Goal: Task Accomplishment & Management: Use online tool/utility

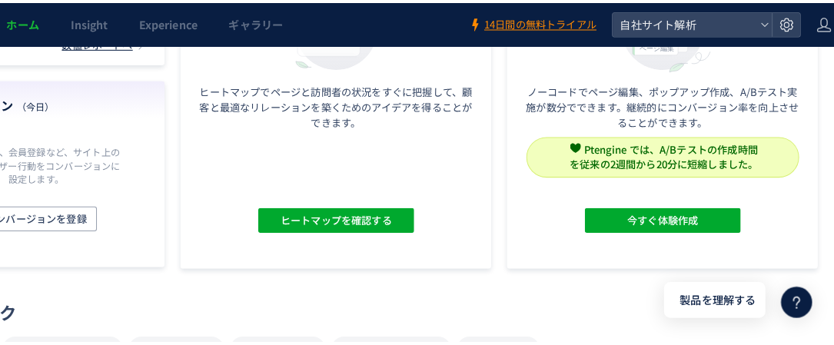
scroll to position [231, 127]
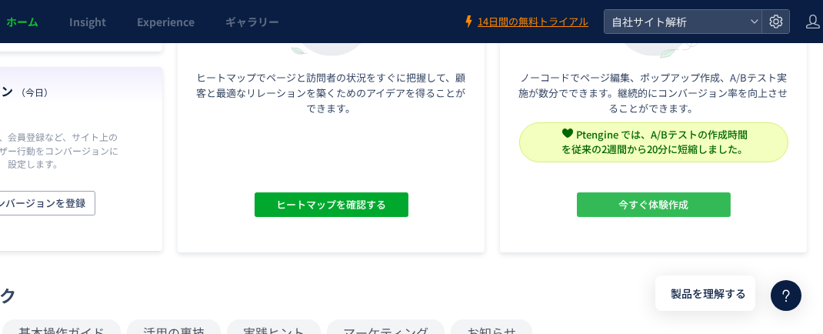
click at [641, 205] on span "今すぐ体験作成" at bounding box center [653, 204] width 70 height 25
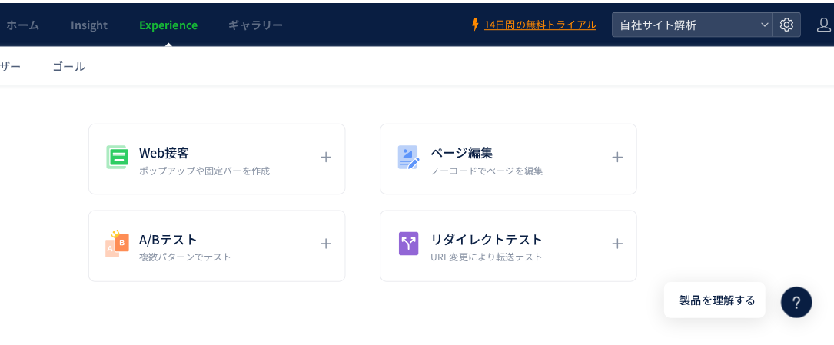
scroll to position [154, 127]
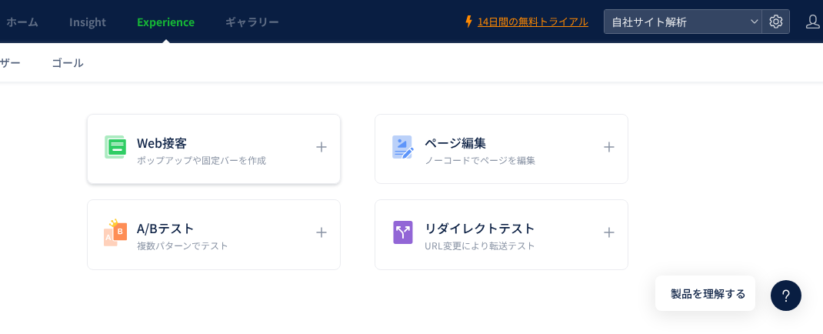
click at [313, 143] on icon at bounding box center [321, 147] width 18 height 18
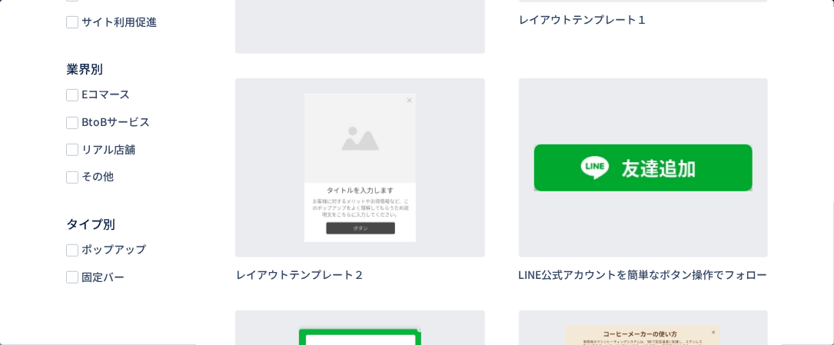
scroll to position [0, 0]
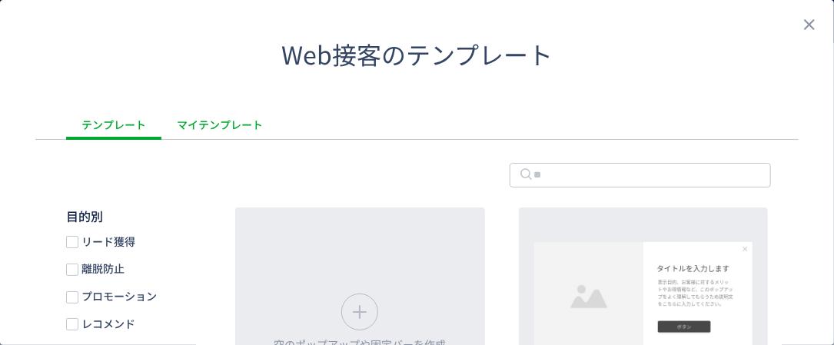
click at [195, 125] on div "マイテンプレート" at bounding box center [219, 124] width 117 height 31
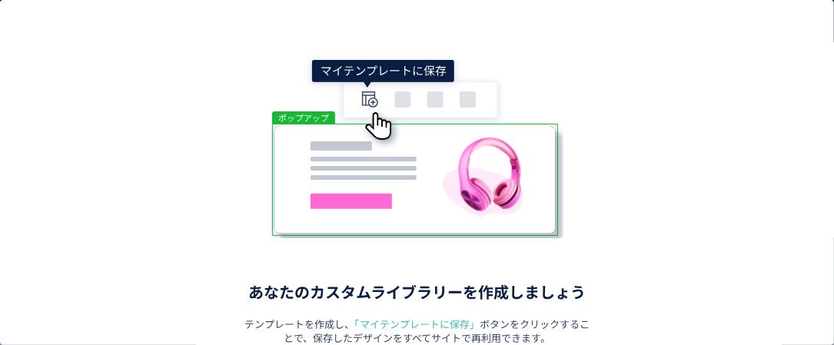
scroll to position [154, 0]
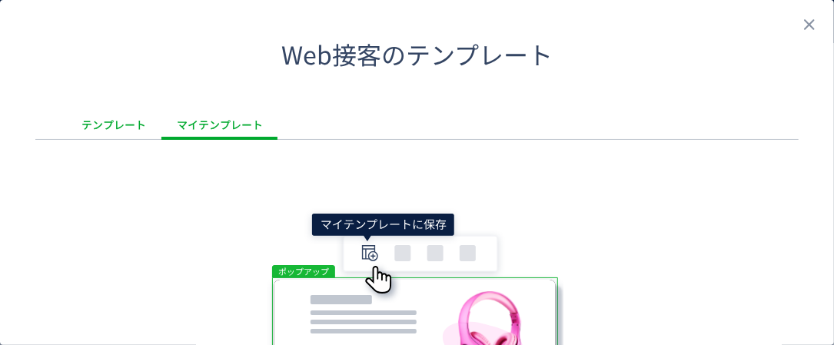
click at [95, 120] on div "テンプレート" at bounding box center [113, 124] width 95 height 31
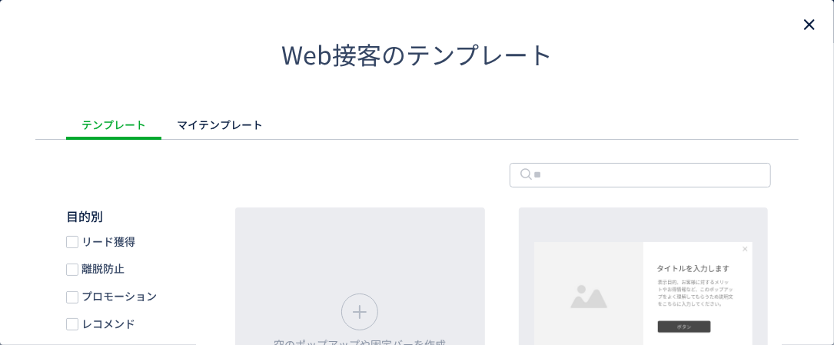
click at [804, 19] on icon "close" at bounding box center [810, 24] width 18 height 18
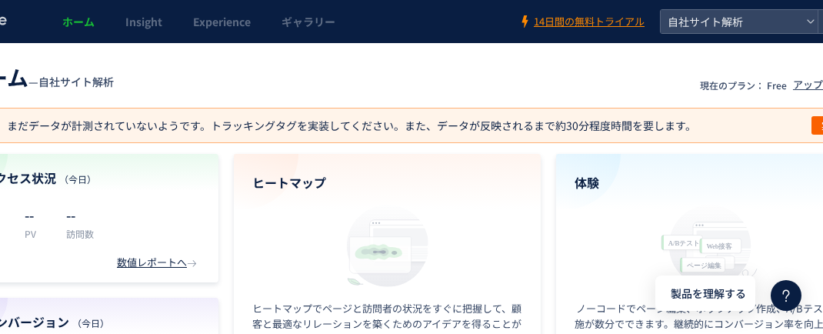
scroll to position [0, 145]
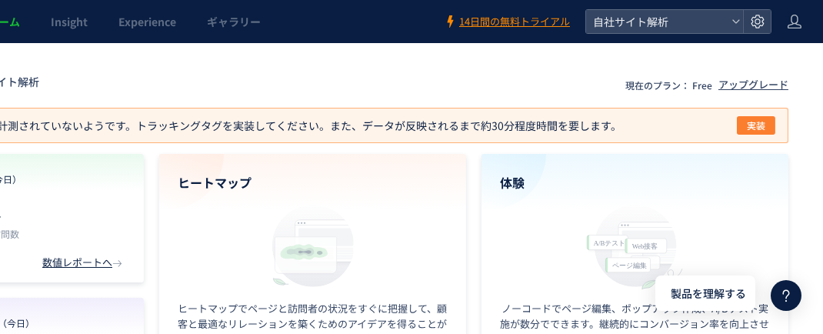
click at [767, 125] on button "実装" at bounding box center [756, 125] width 38 height 18
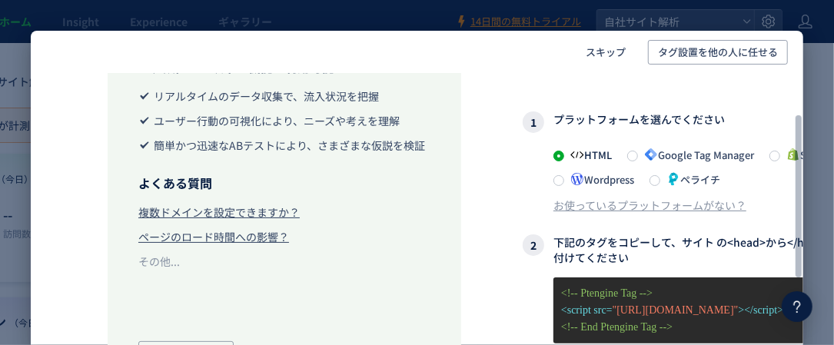
scroll to position [154, 0]
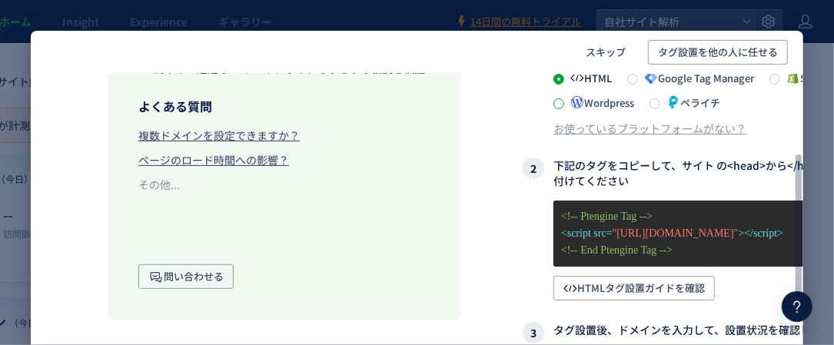
click at [556, 102] on span at bounding box center [559, 103] width 11 height 11
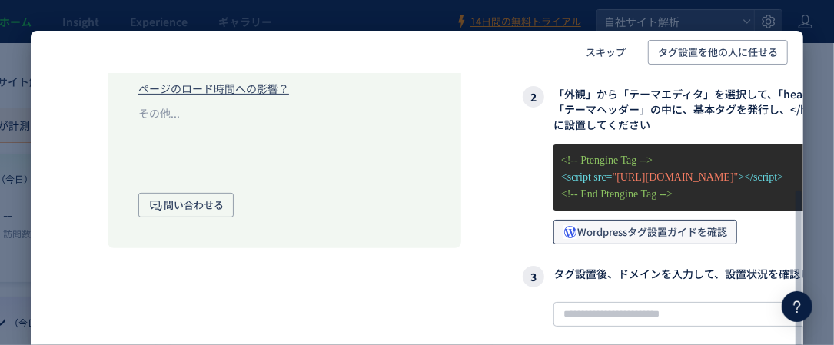
scroll to position [231, 0]
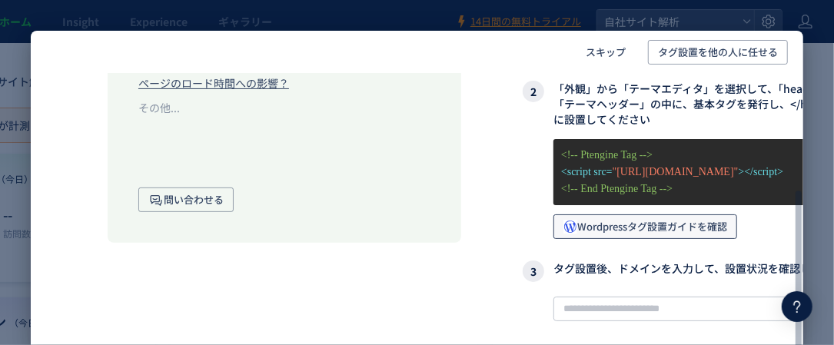
click at [607, 227] on span "Wordpressタグ設置ガイドを確認" at bounding box center [646, 227] width 164 height 25
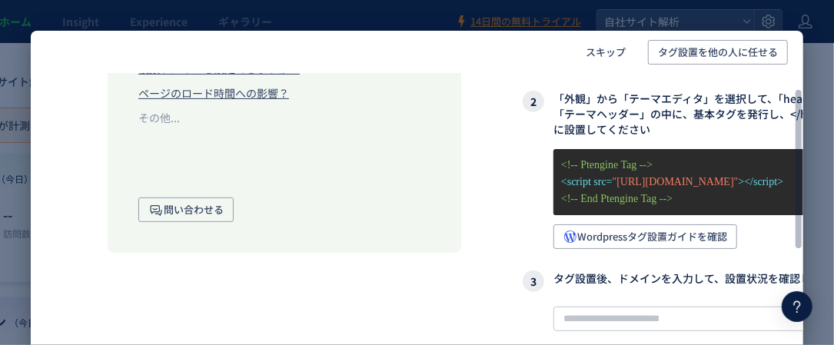
scroll to position [298, 0]
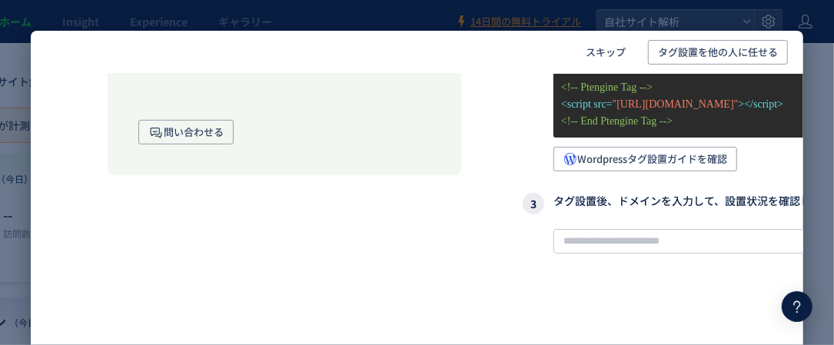
click at [308, 11] on div "スキップ タグ設置を他の人に任せる タグ設置で、以下の機能が利用可能に リアルタイムのデータ収集で、流入状況を把握 ユーザー行動の可視化により、ニーズや考えを…" at bounding box center [417, 172] width 834 height 345
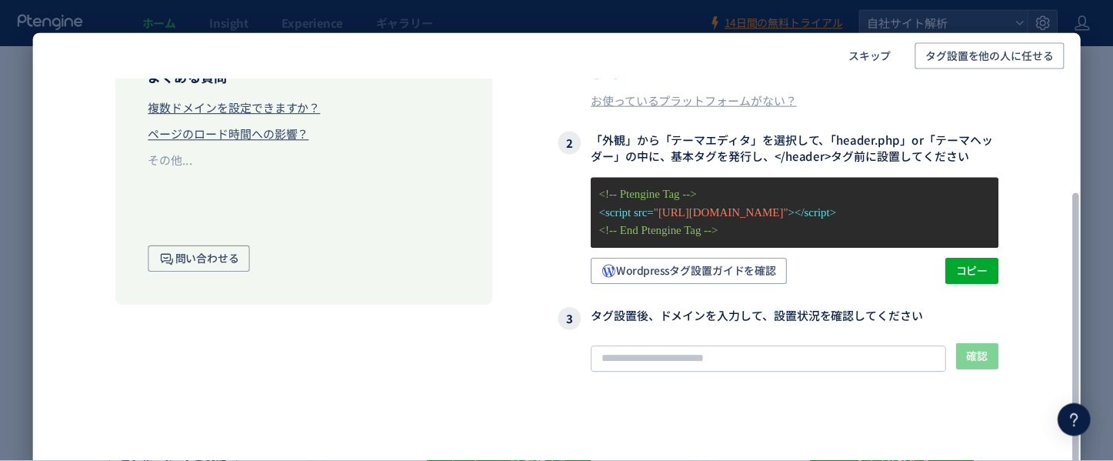
scroll to position [163, 0]
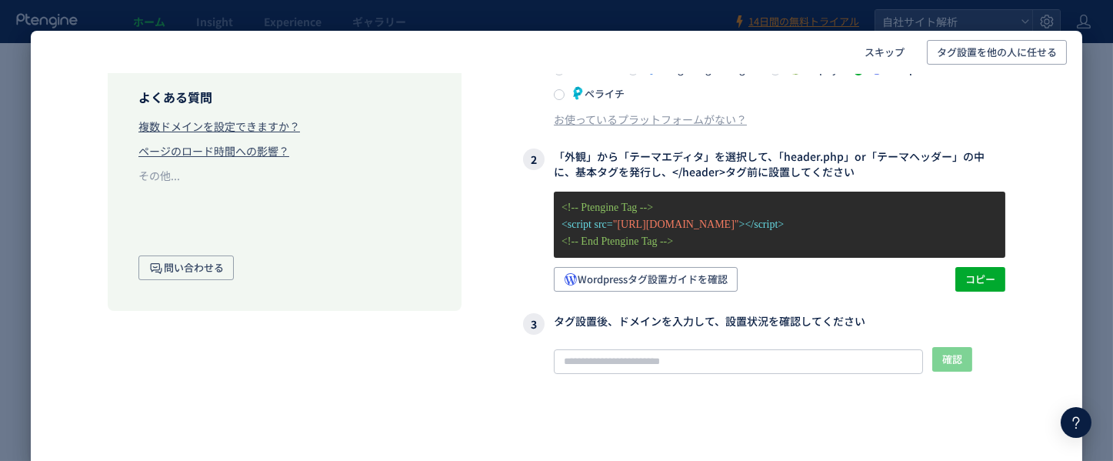
drag, startPoint x: 684, startPoint y: 2, endPoint x: 735, endPoint y: 55, distance: 73.4
click at [735, 55] on div "スキップ タグ設置を他の人に任せる" at bounding box center [556, 52] width 1020 height 25
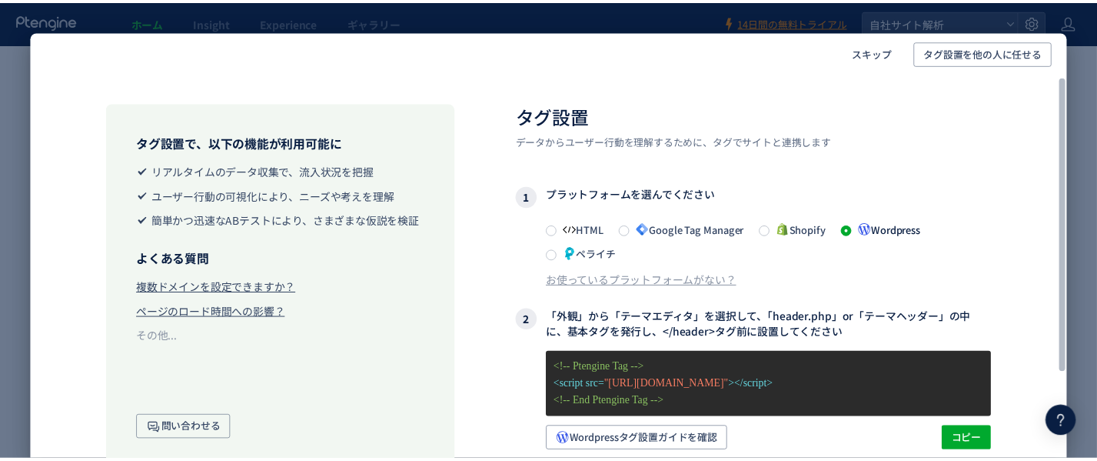
scroll to position [0, 0]
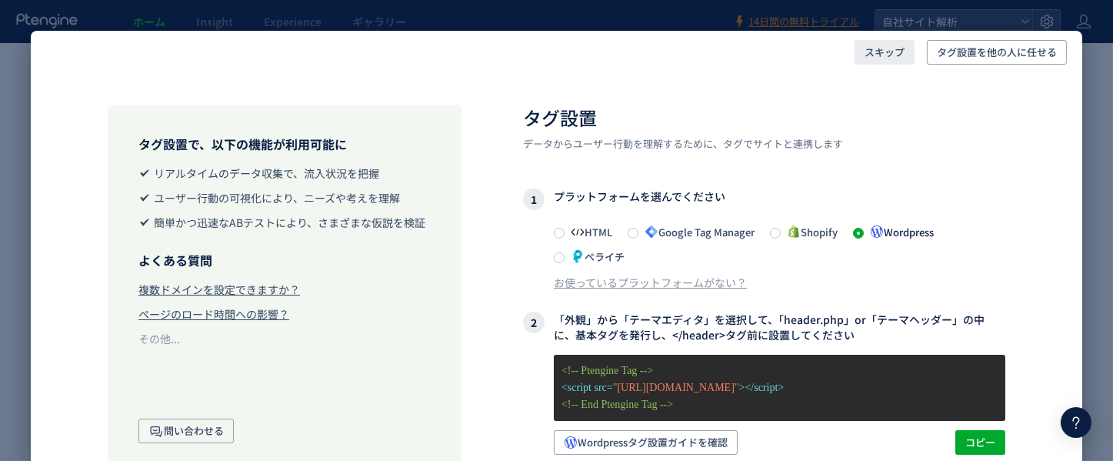
click at [822, 48] on span "スキップ" at bounding box center [884, 52] width 40 height 25
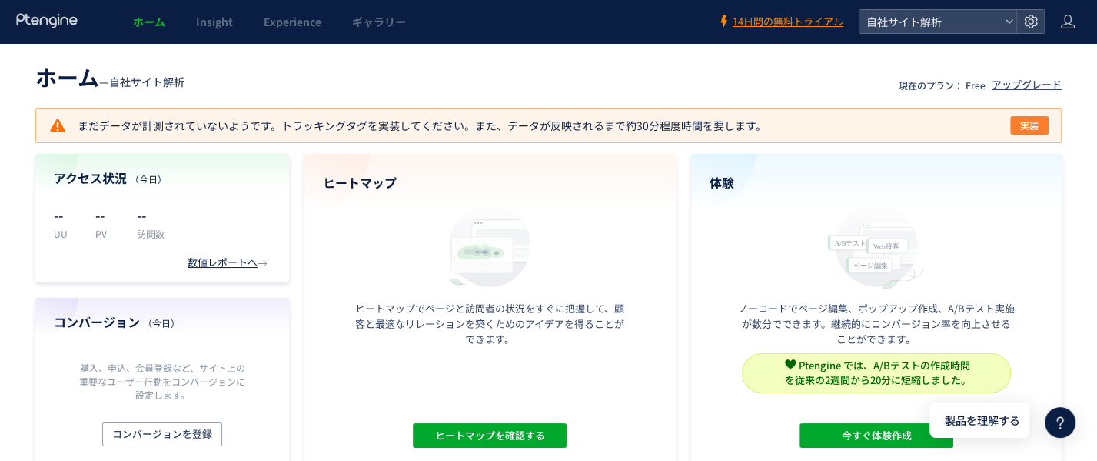
click at [822, 122] on span "実装" at bounding box center [1029, 125] width 18 height 18
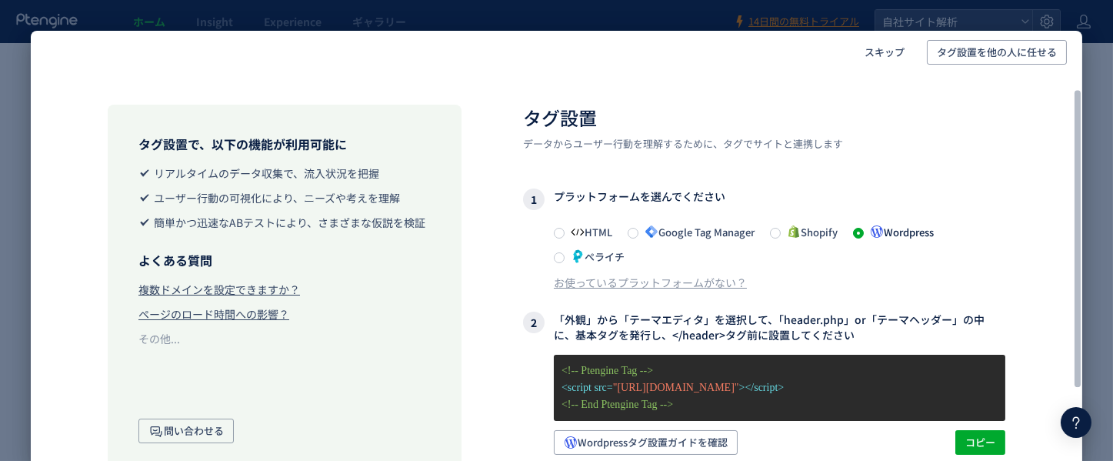
scroll to position [163, 0]
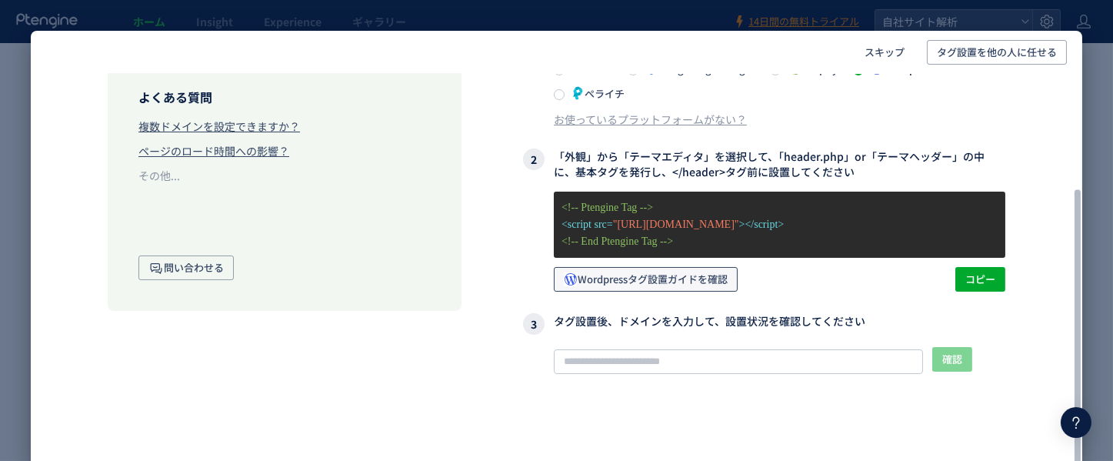
click at [714, 275] on span "Wordpressタグ設置ガイドを確認" at bounding box center [646, 279] width 164 height 25
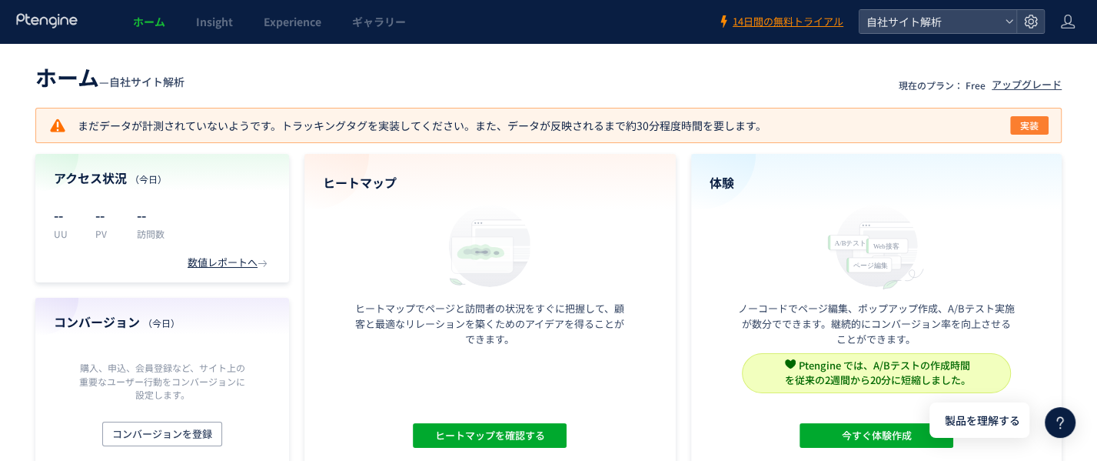
click at [1031, 119] on span "実装" at bounding box center [1029, 125] width 18 height 18
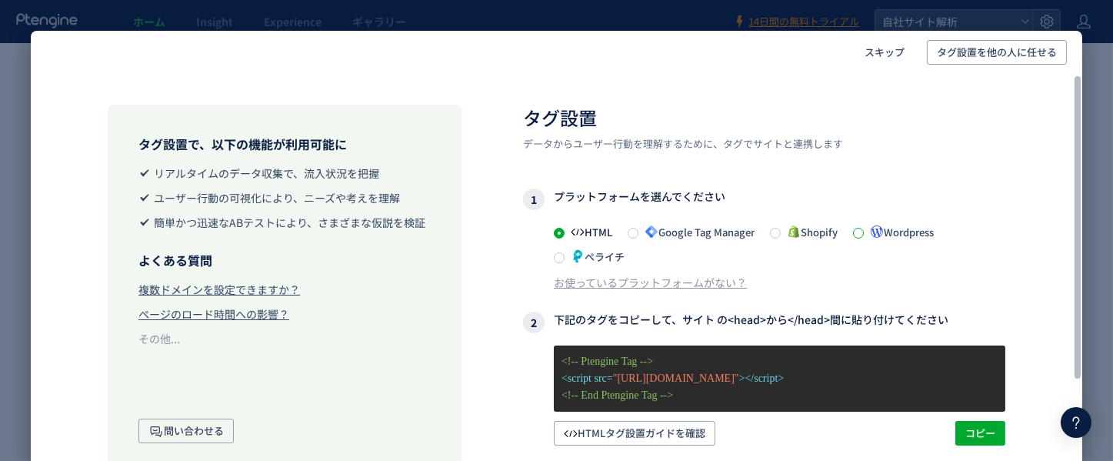
click at [864, 230] on span at bounding box center [858, 233] width 11 height 11
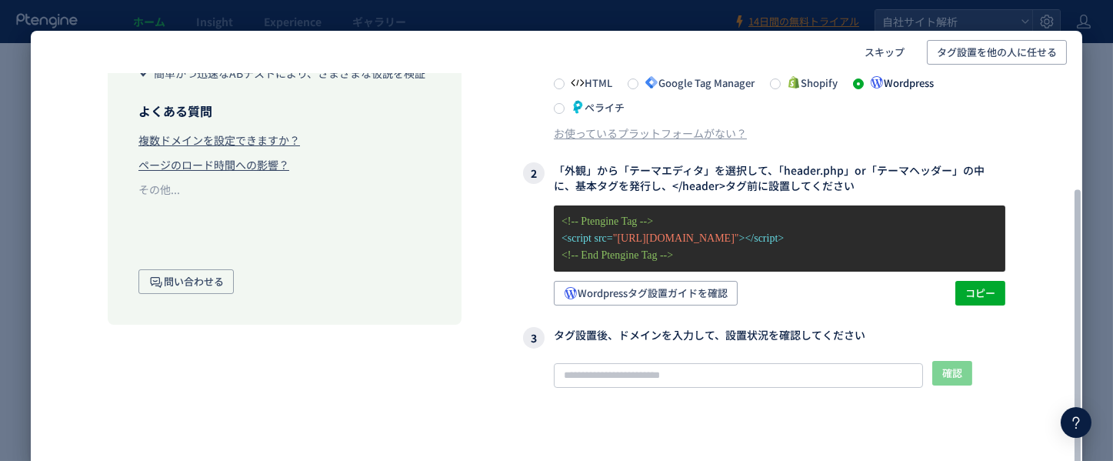
scroll to position [163, 0]
